Goal: Task Accomplishment & Management: Use online tool/utility

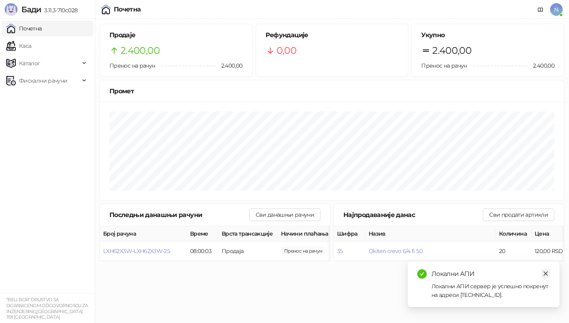
click at [544, 272] on icon "close" at bounding box center [546, 274] width 6 height 6
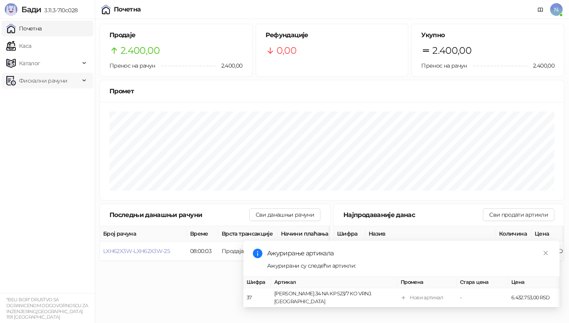
click at [26, 80] on span "Фискални рачуни" at bounding box center [43, 81] width 48 height 16
click at [28, 98] on link "Издати рачуни" at bounding box center [35, 98] width 53 height 16
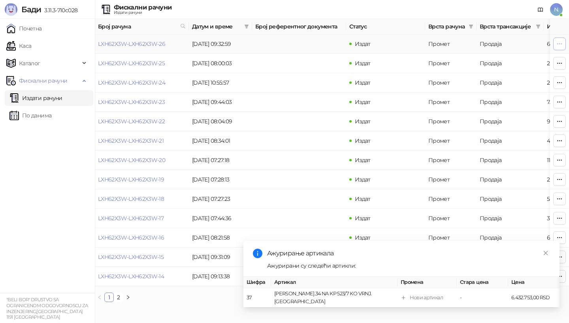
click at [562, 44] on icon "button" at bounding box center [560, 43] width 4 height 0
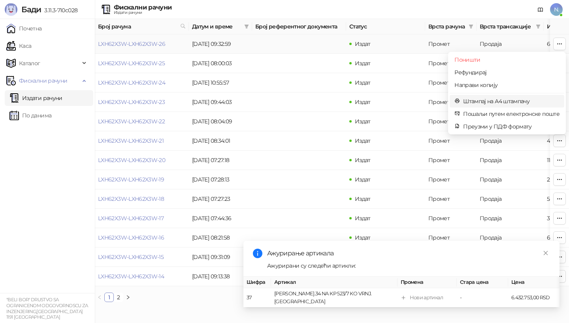
click at [482, 101] on span "Штампај на А4 штампачу" at bounding box center [511, 101] width 96 height 9
